Goal: Find specific page/section

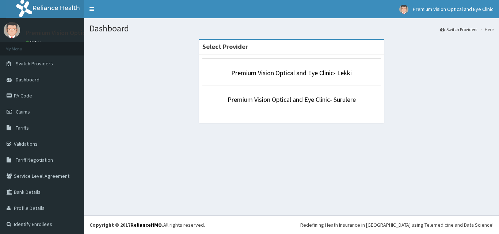
scroll to position [2, 0]
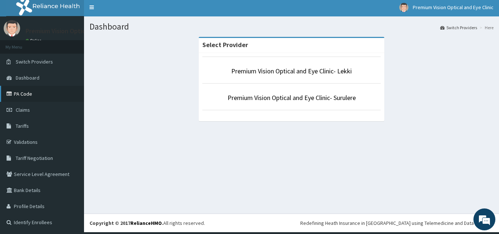
click at [32, 93] on link "PA Code" at bounding box center [42, 94] width 84 height 16
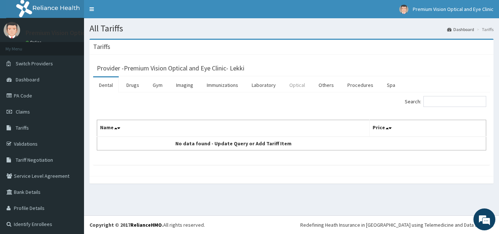
click at [296, 82] on link "Optical" at bounding box center [297, 85] width 27 height 15
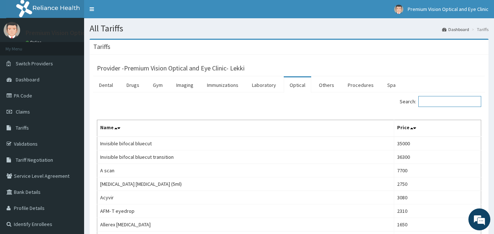
click at [434, 102] on input "Search:" at bounding box center [449, 101] width 63 height 11
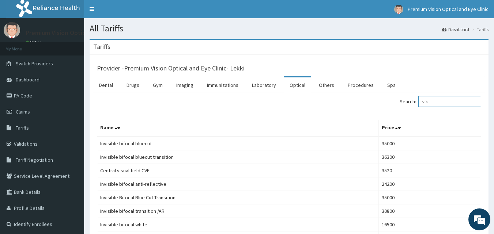
type input "visu"
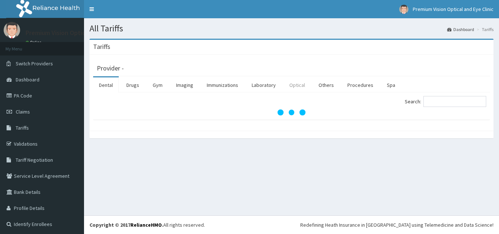
click at [297, 82] on link "Optical" at bounding box center [297, 85] width 27 height 15
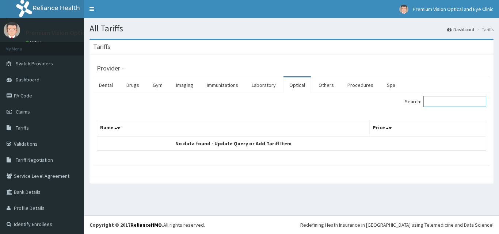
click at [442, 97] on input "Search:" at bounding box center [455, 101] width 63 height 11
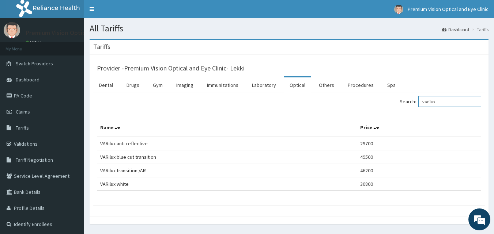
type input "varilux"
